Goal: Information Seeking & Learning: Learn about a topic

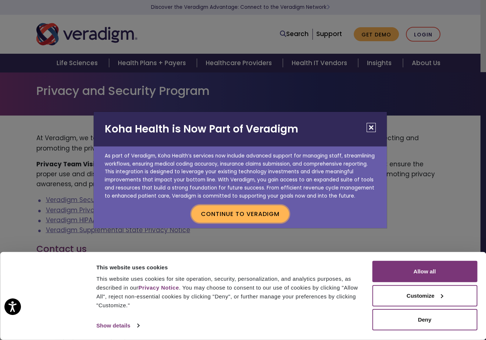
click at [249, 218] on button "Continue to Veradigm" at bounding box center [241, 213] width 98 height 17
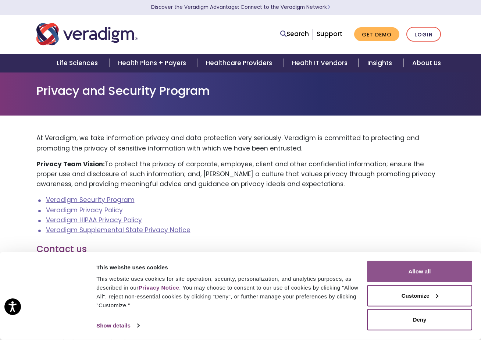
click at [435, 267] on button "Allow all" at bounding box center [419, 271] width 105 height 21
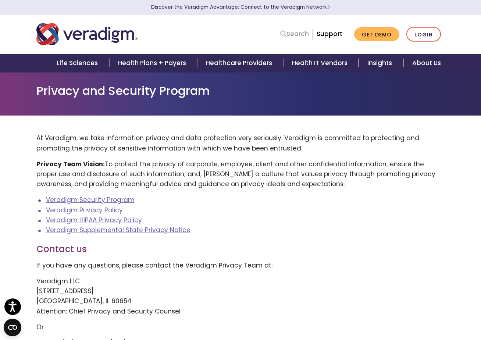
click at [286, 35] on icon at bounding box center [283, 34] width 6 height 6
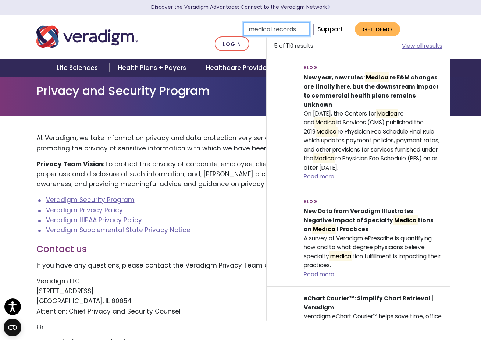
type input "medical records"
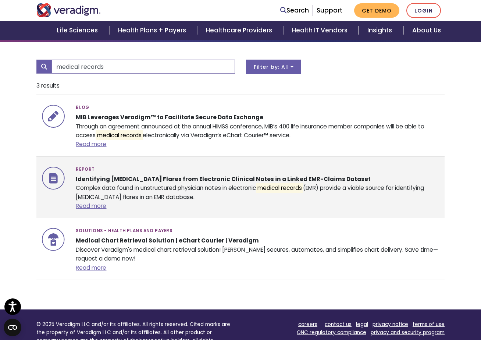
scroll to position [110, 0]
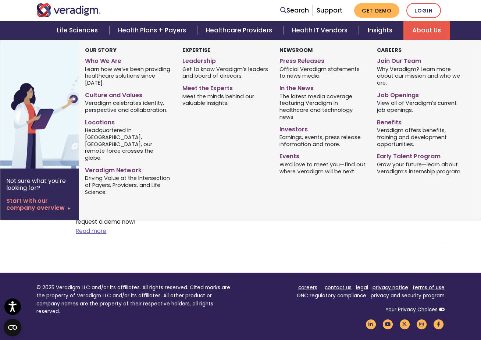
click at [426, 31] on link "About Us" at bounding box center [426, 30] width 46 height 19
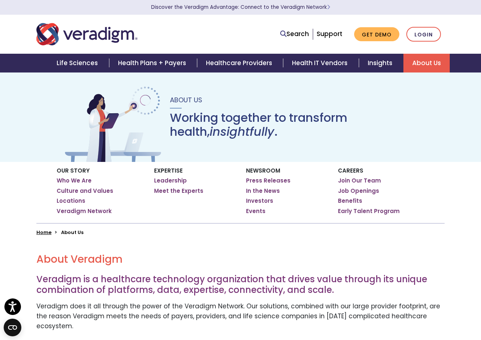
scroll to position [37, 0]
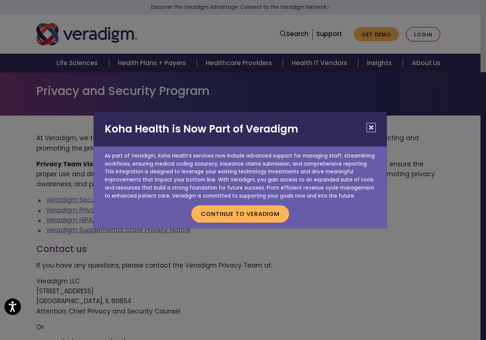
click at [372, 128] on button "Close" at bounding box center [371, 127] width 9 height 9
